Goal: Check status: Check status

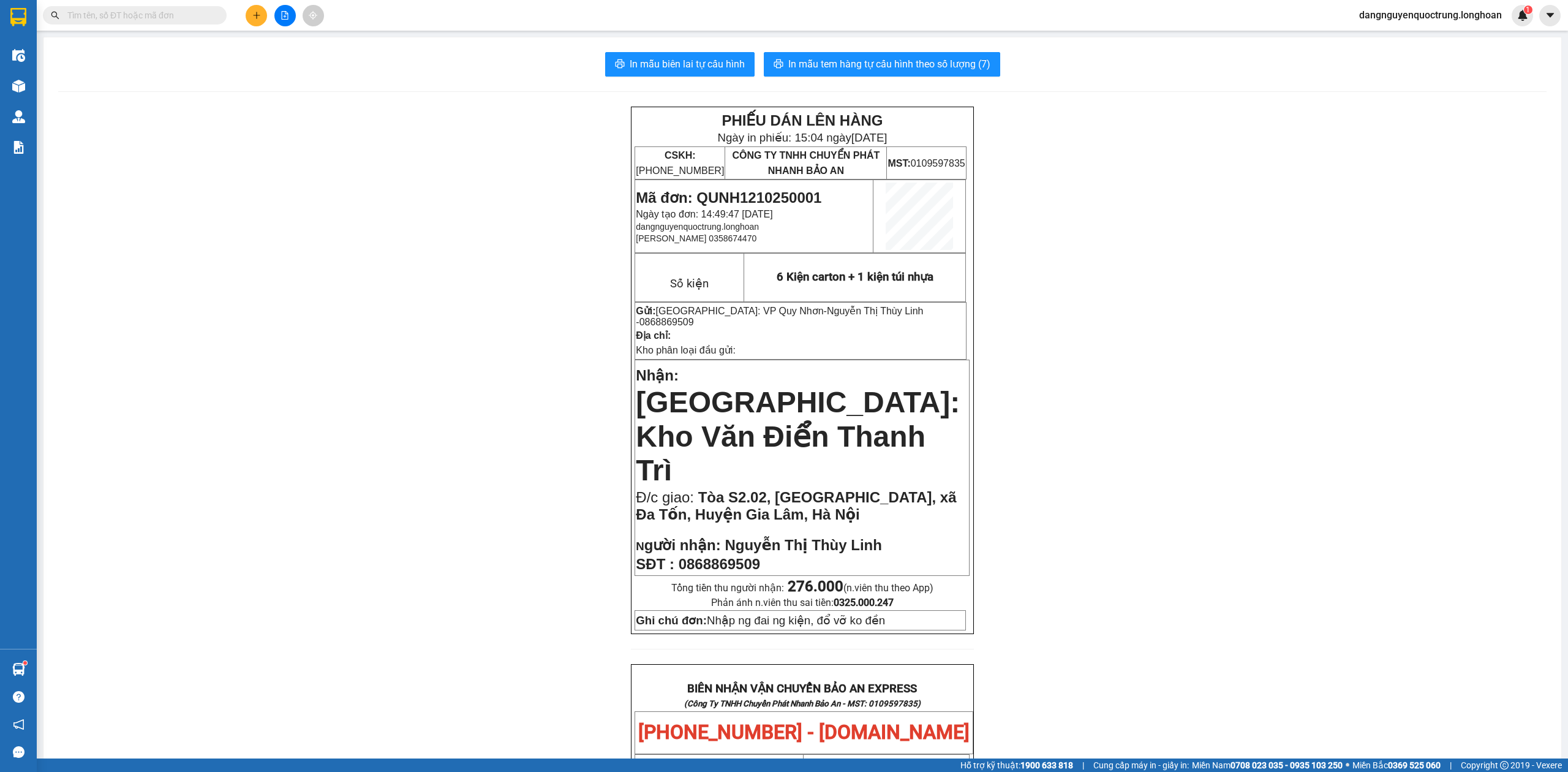
scroll to position [208, 0]
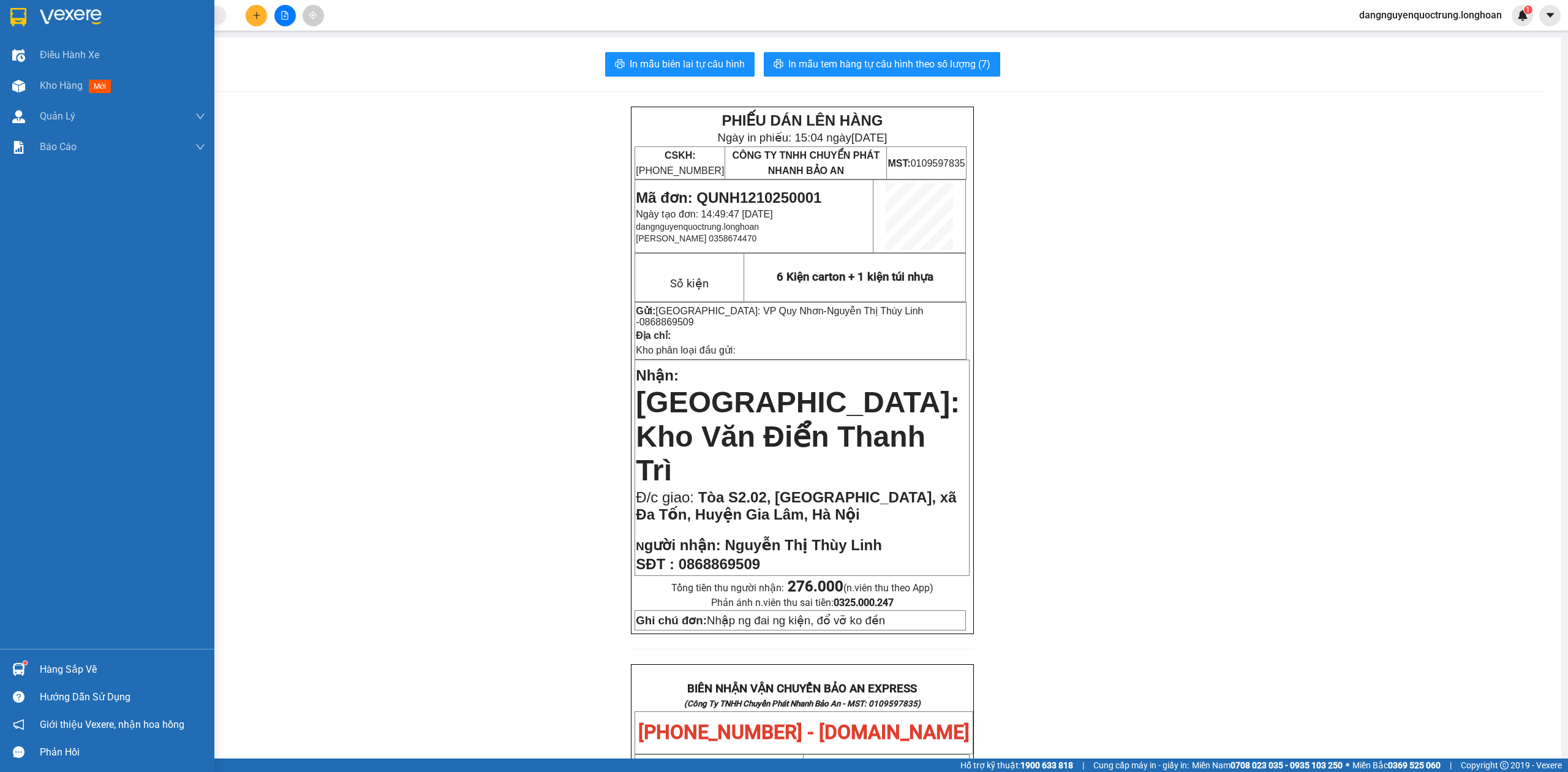
click at [11, 679] on div at bounding box center [19, 669] width 22 height 22
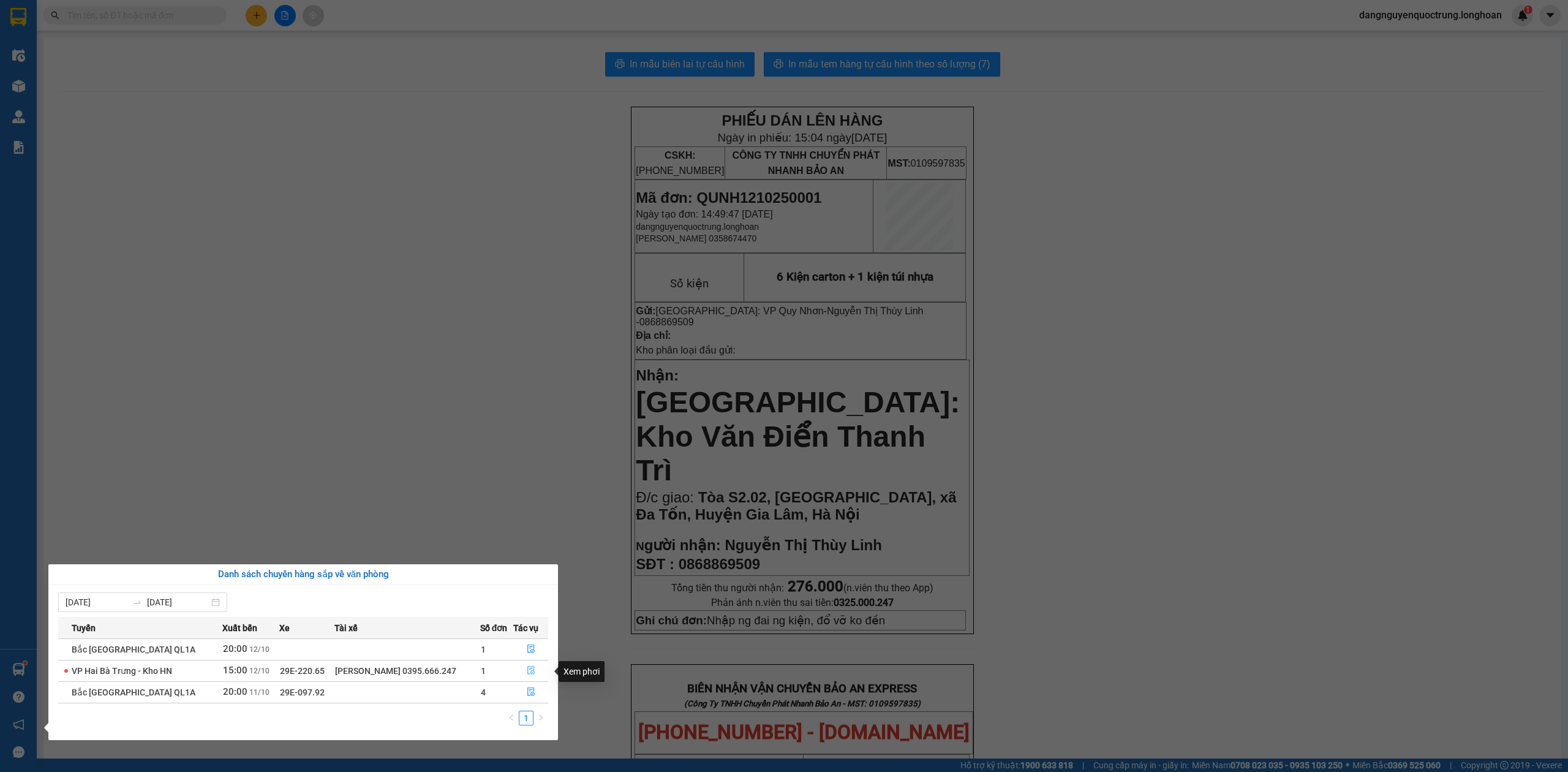
click at [531, 669] on icon "file-done" at bounding box center [531, 670] width 9 height 9
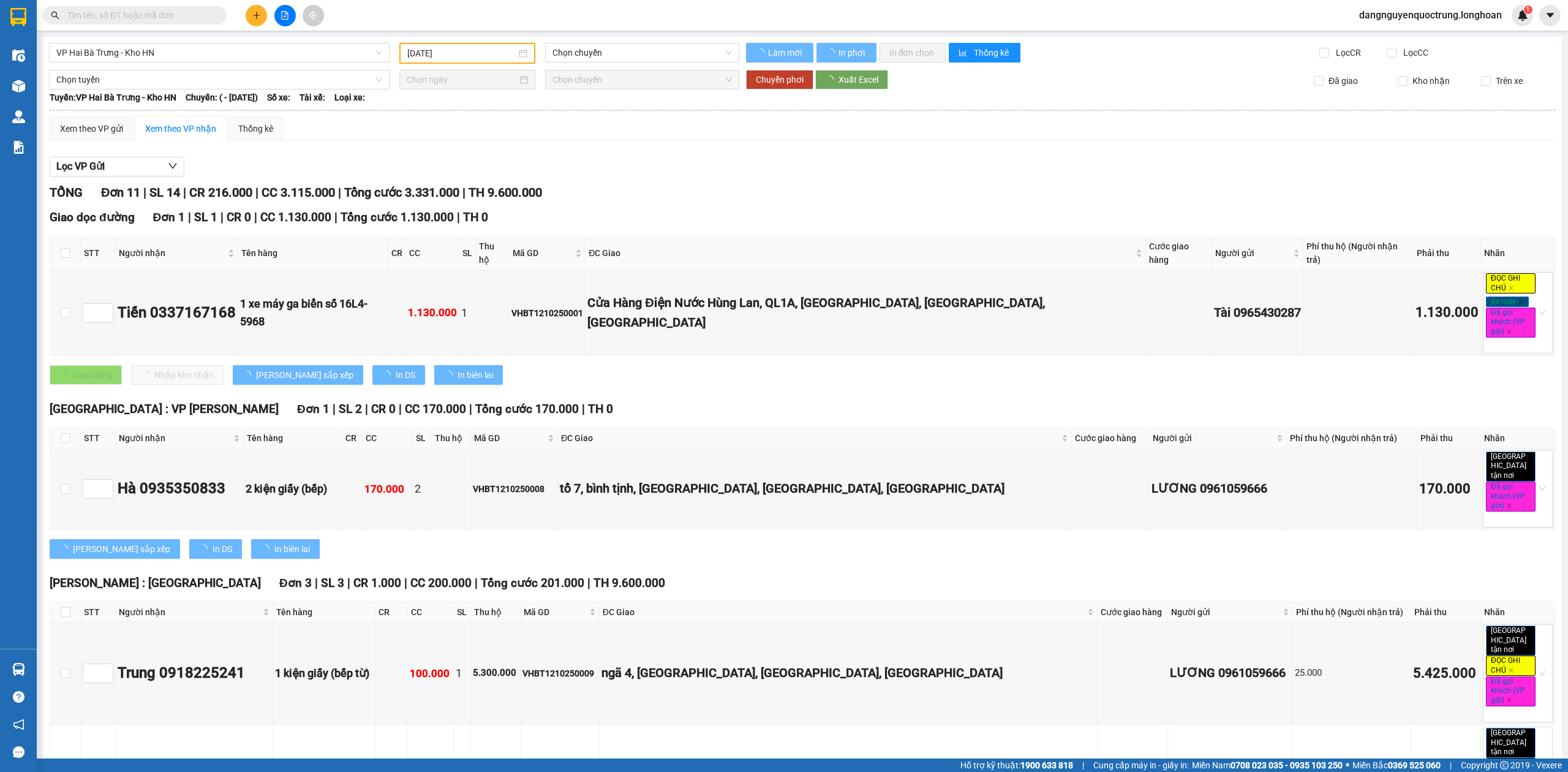
type input "[DATE]"
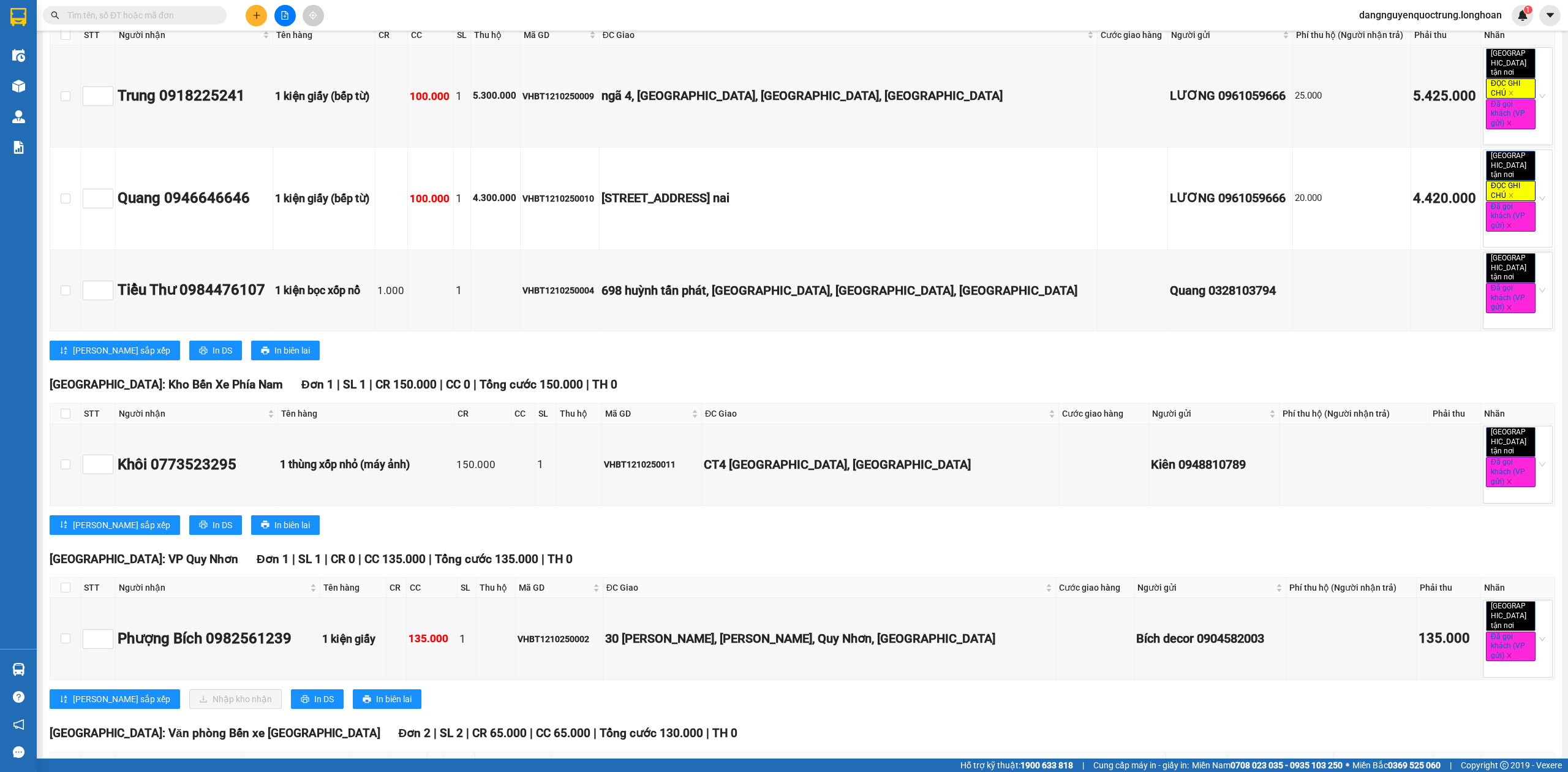
scroll to position [898, 0]
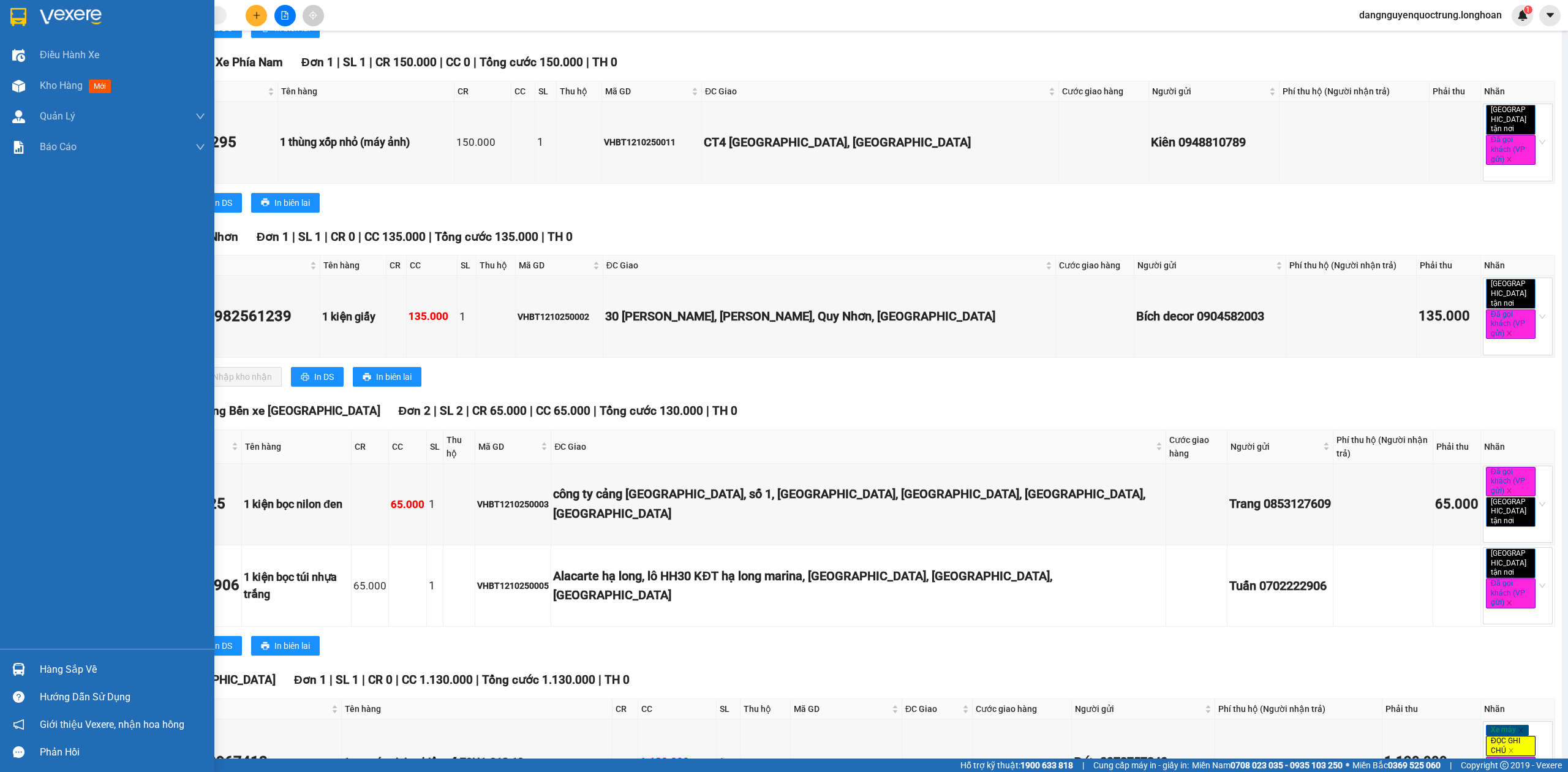
click at [19, 667] on img at bounding box center [19, 669] width 13 height 13
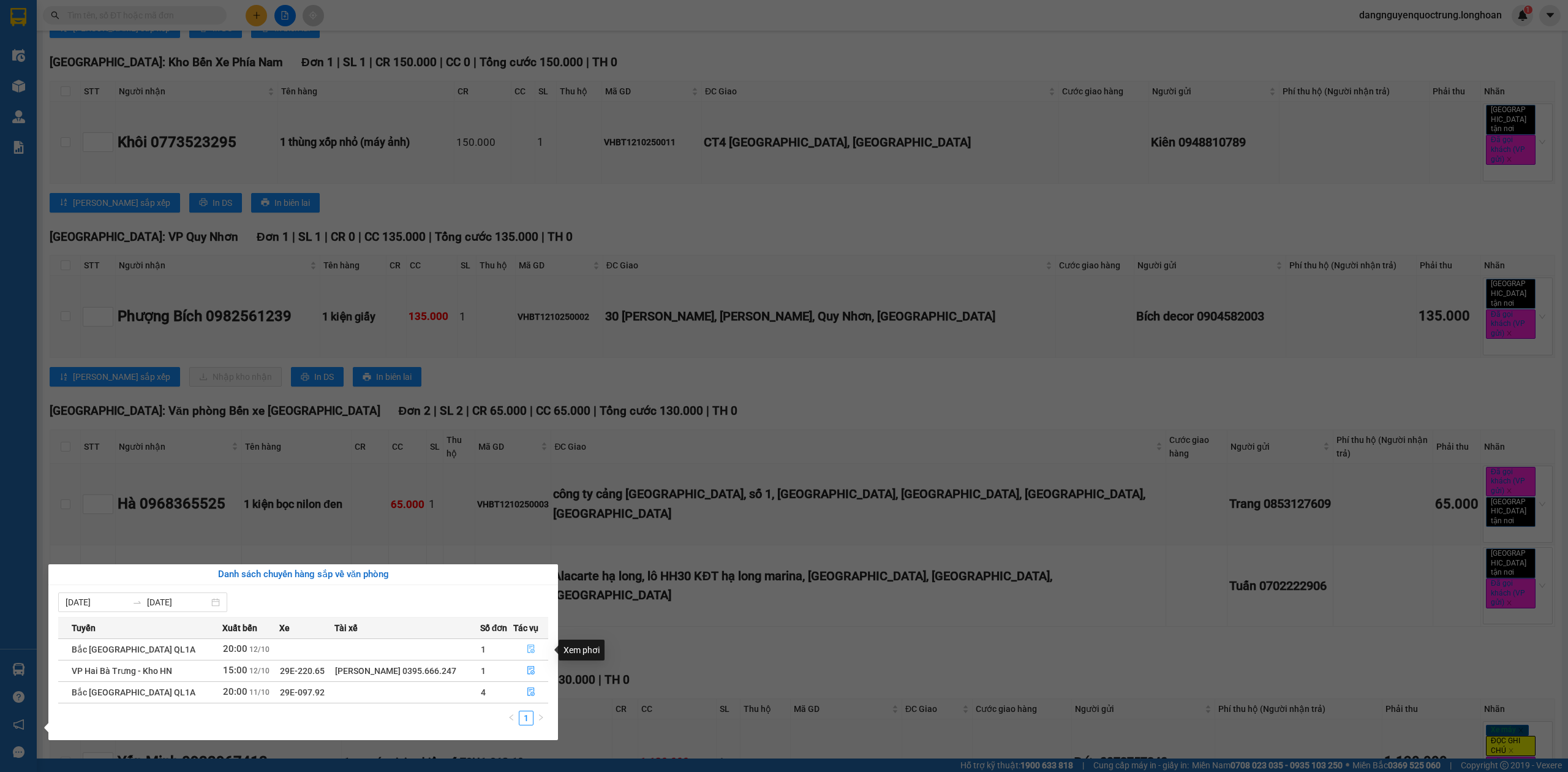
click at [532, 646] on icon "file-done" at bounding box center [531, 649] width 9 height 9
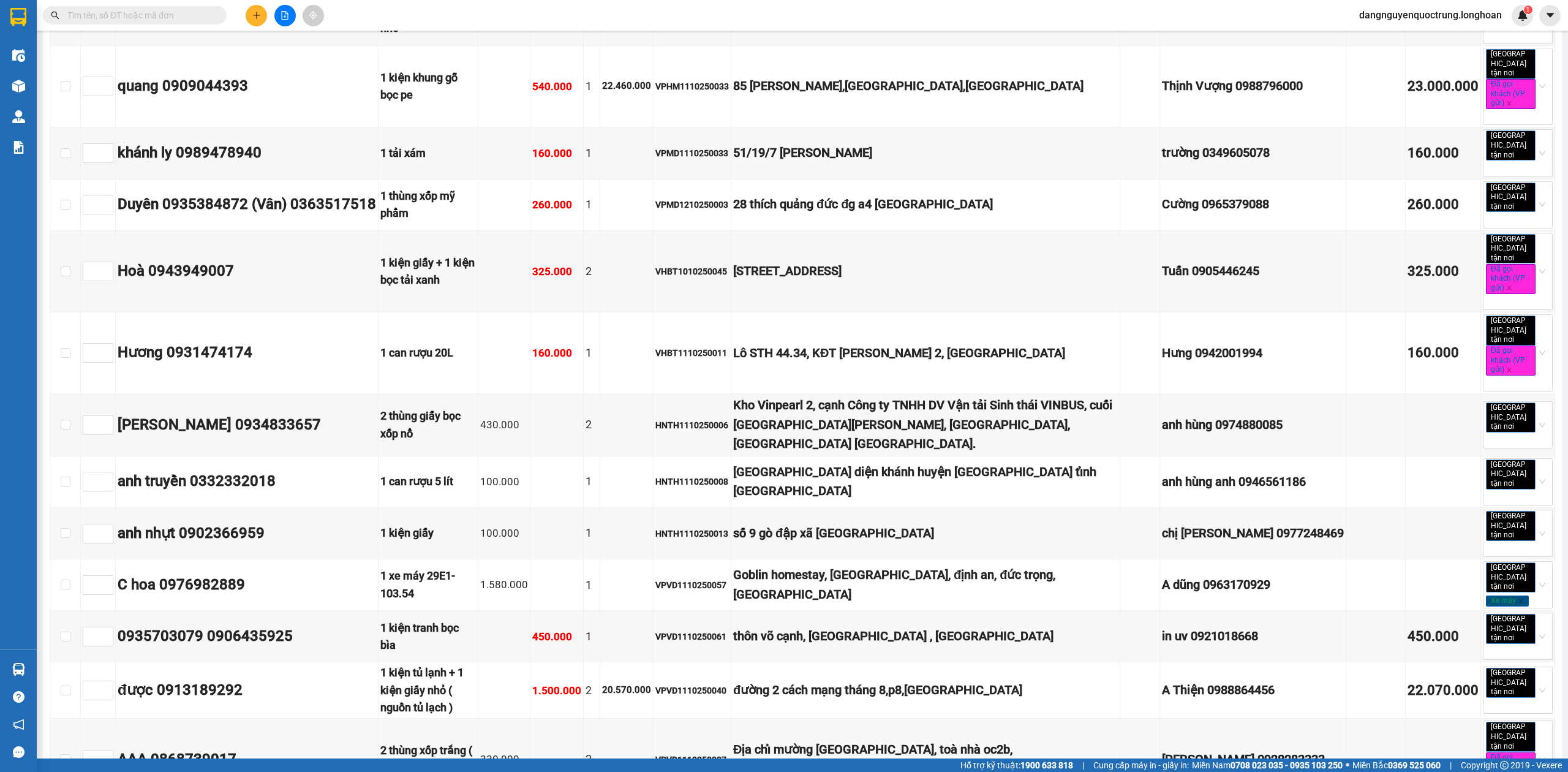
scroll to position [9149, 0]
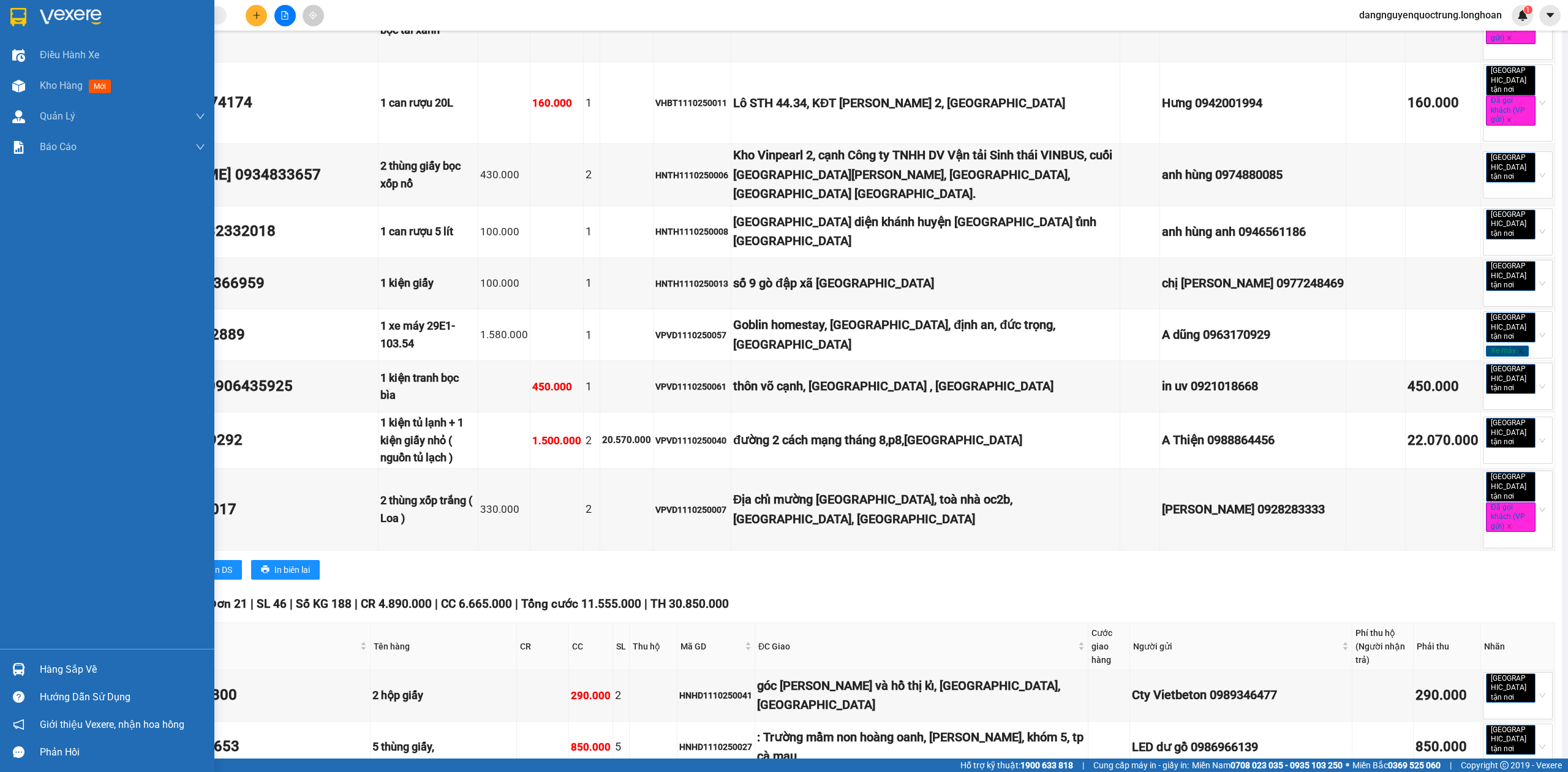
click at [5, 12] on div at bounding box center [107, 20] width 214 height 40
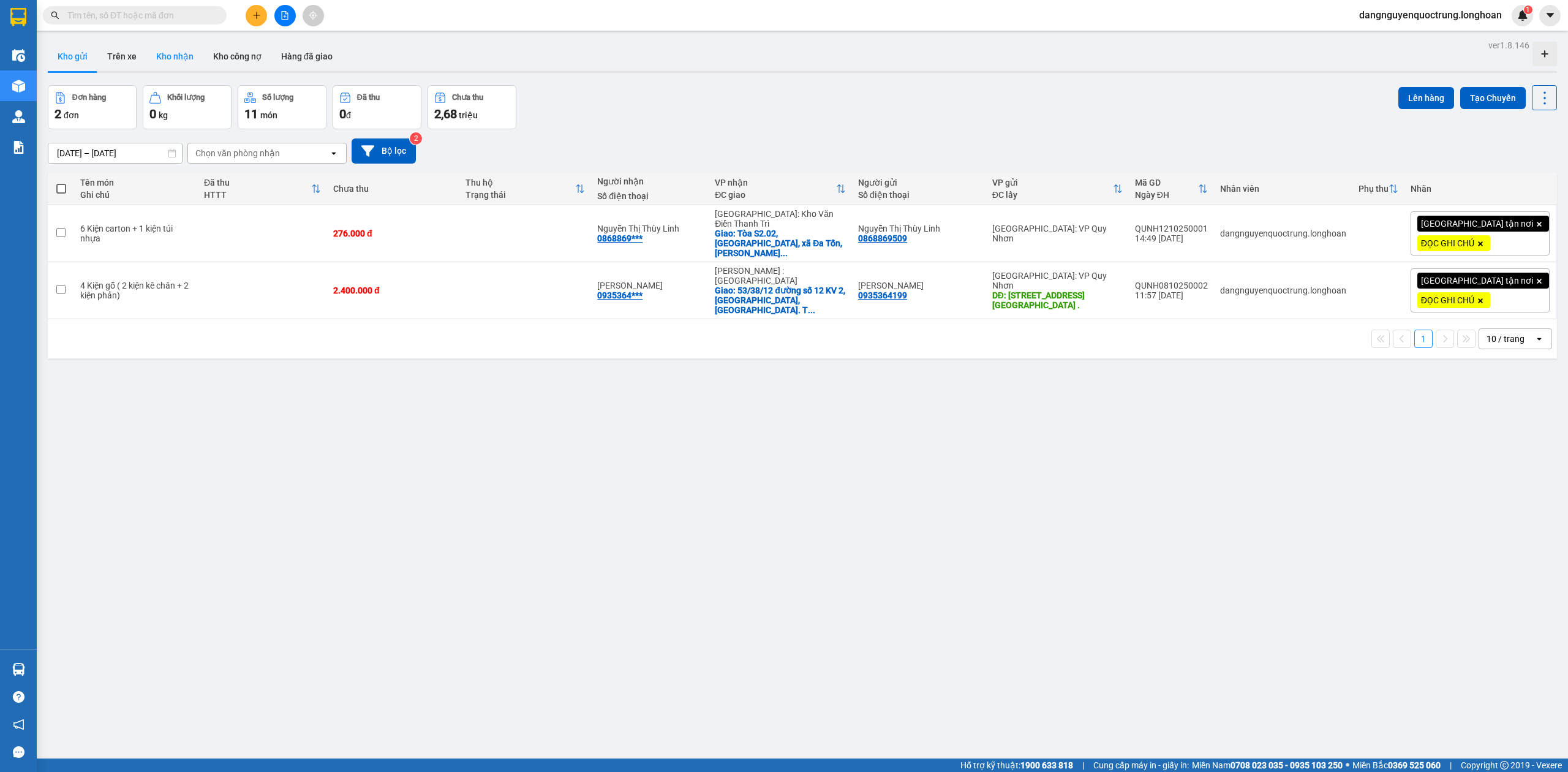
click at [184, 48] on button "Kho nhận" at bounding box center [174, 56] width 57 height 29
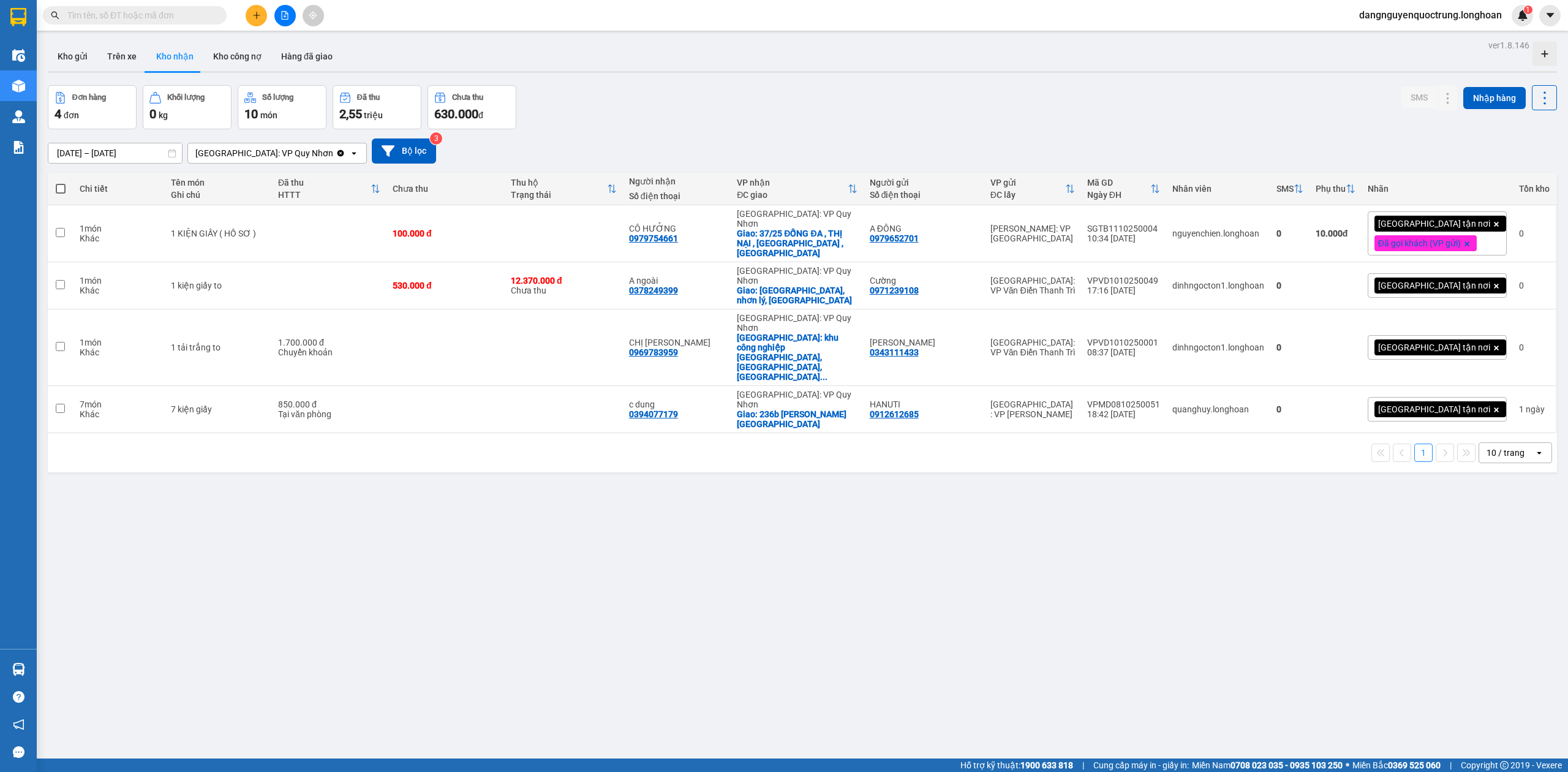
click at [1425, 537] on div "ver 1.8.146 Kho gửi Trên xe Kho nhận Kho công nợ Hàng đã giao Đơn hàng 4 đơn Kh…" at bounding box center [803, 423] width 1519 height 772
